Goal: Task Accomplishment & Management: Manage account settings

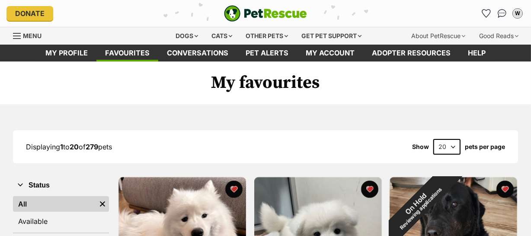
select select "60"
click at [433, 139] on select "20 40 60" at bounding box center [446, 147] width 27 height 16
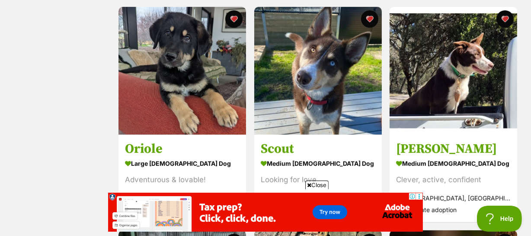
click at [321, 185] on span "Close" at bounding box center [316, 184] width 23 height 9
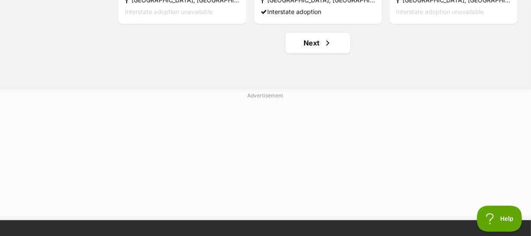
scroll to position [4597, 0]
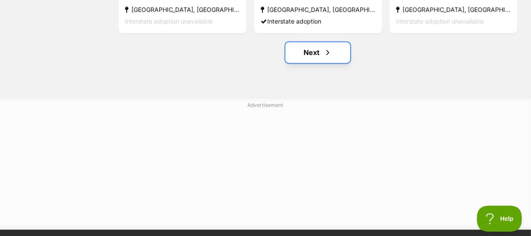
click at [314, 53] on link "Next" at bounding box center [317, 52] width 65 height 21
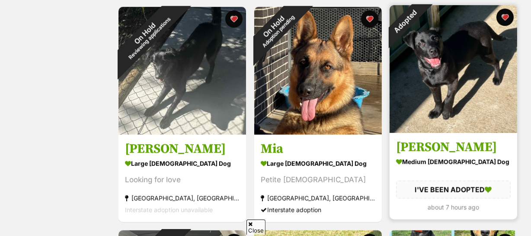
click at [506, 15] on button "favourite" at bounding box center [504, 17] width 17 height 17
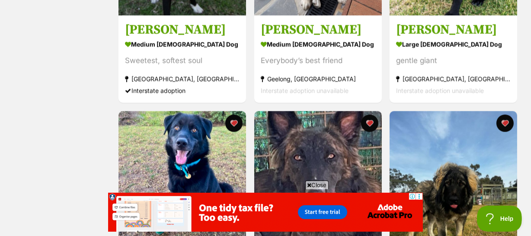
scroll to position [1336, 0]
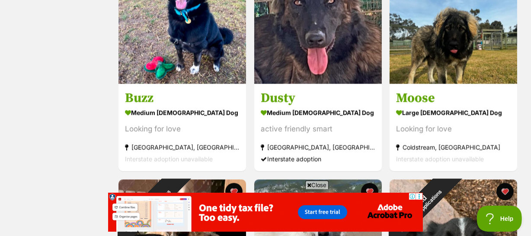
click at [316, 182] on span "Close" at bounding box center [316, 184] width 23 height 9
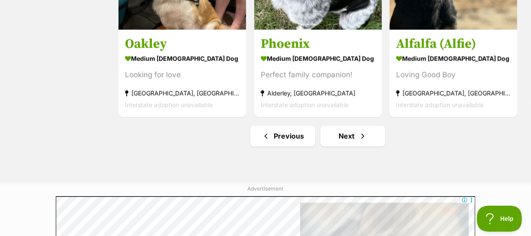
scroll to position [4559, 0]
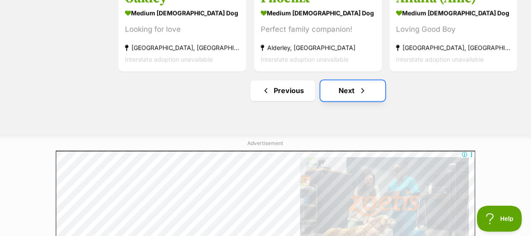
click at [351, 89] on link "Next" at bounding box center [352, 90] width 65 height 21
